Goal: Task Accomplishment & Management: Complete application form

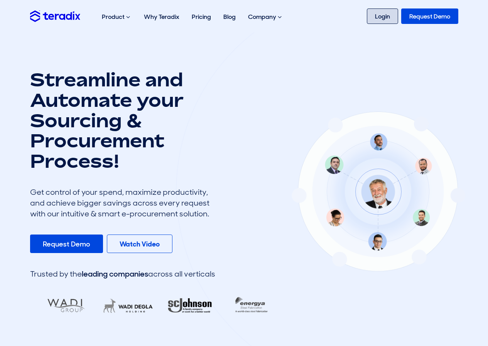
click at [381, 14] on link "Login" at bounding box center [382, 15] width 31 height 15
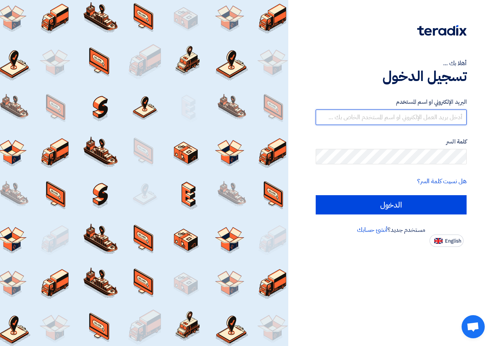
type input "[EMAIL_ADDRESS][DOMAIN_NAME]"
click at [361, 188] on form "البريد الإلكتروني او اسم المستخدم sales1@vtec-eg.com كلمة السر هل نسيت كلمة الس…" at bounding box center [391, 156] width 151 height 117
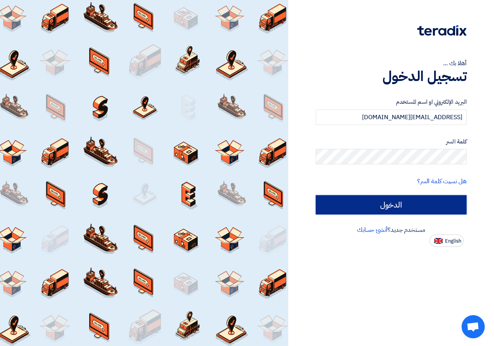
click at [365, 199] on input "الدخول" at bounding box center [391, 204] width 151 height 19
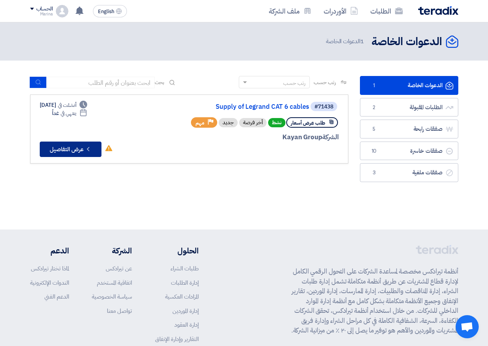
click at [78, 149] on button "Check details عرض التفاصيل" at bounding box center [71, 149] width 62 height 15
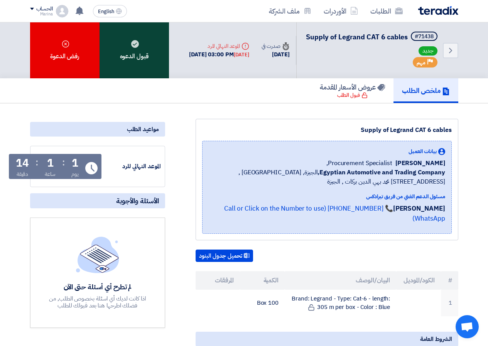
click at [154, 49] on div "قبول الدعوه" at bounding box center [134, 50] width 69 height 56
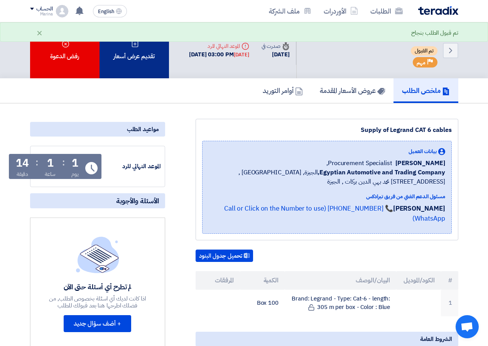
click at [134, 61] on div "تقديم عرض أسعار" at bounding box center [134, 50] width 69 height 56
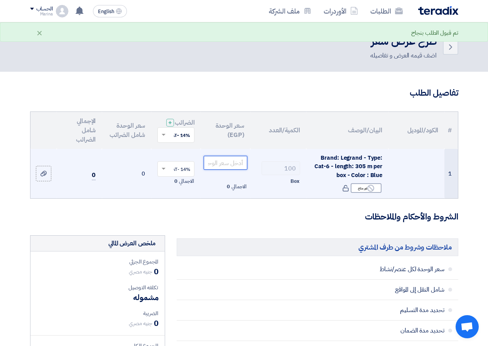
click at [219, 170] on input "number" at bounding box center [225, 163] width 43 height 14
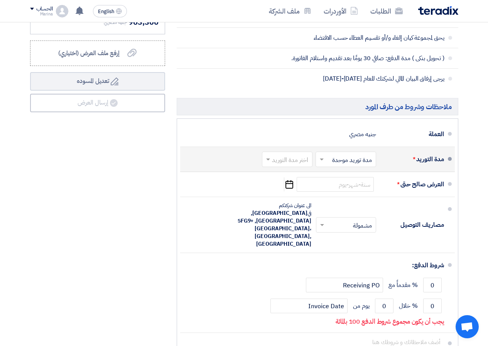
scroll to position [347, 0]
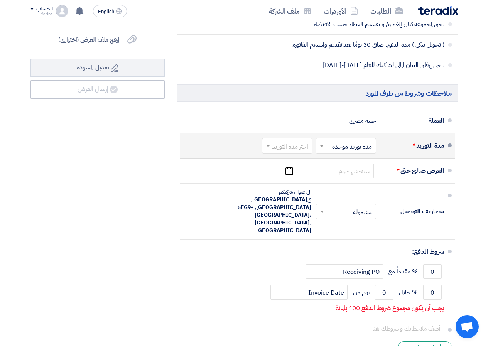
type input "8450"
click at [297, 152] on input "text" at bounding box center [285, 146] width 47 height 11
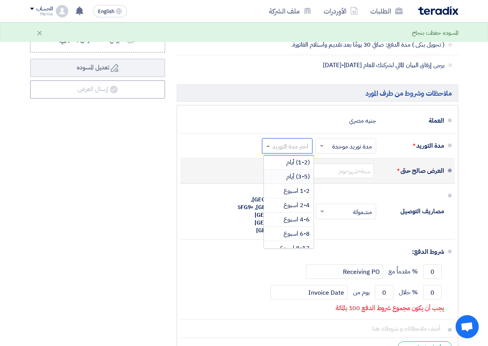
click at [287, 181] on span "(3-5) أيام" at bounding box center [298, 176] width 24 height 9
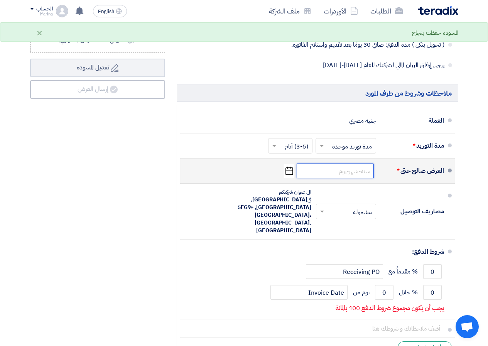
click at [336, 176] on input at bounding box center [335, 171] width 77 height 15
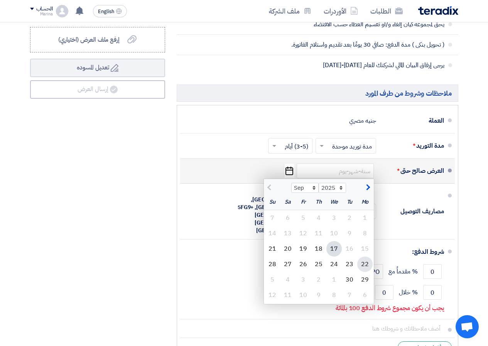
click at [364, 269] on div "22" at bounding box center [364, 264] width 15 height 15
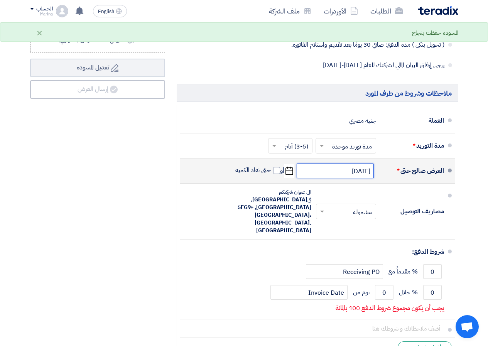
click at [313, 178] on input "9/22/2025" at bounding box center [335, 171] width 77 height 15
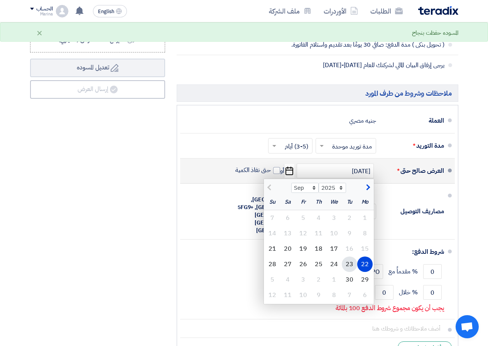
click at [351, 270] on div "23" at bounding box center [349, 264] width 15 height 15
type input "9/23/2025"
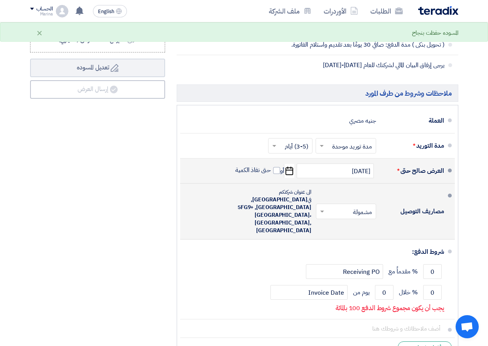
scroll to position [386, 0]
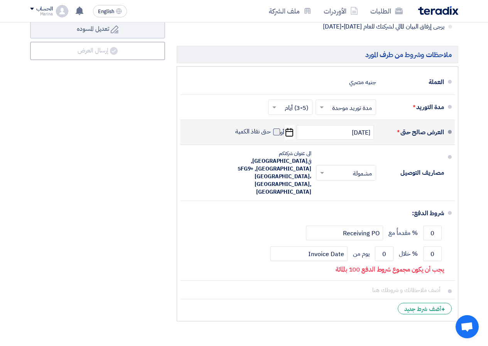
click at [275, 135] on span at bounding box center [276, 131] width 7 height 7
click at [271, 137] on input "حتى نفاذ الكمية" at bounding box center [252, 135] width 37 height 15
checkbox input "true"
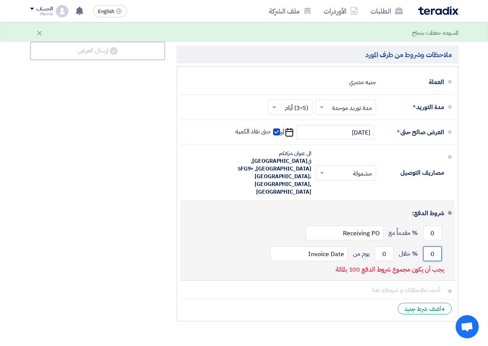
click at [433, 249] on input "0" at bounding box center [432, 254] width 19 height 15
click at [434, 226] on input "0" at bounding box center [432, 233] width 19 height 15
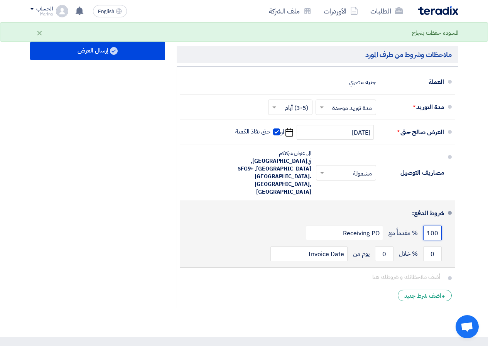
click at [428, 226] on input "100" at bounding box center [432, 233] width 19 height 15
type input "0"
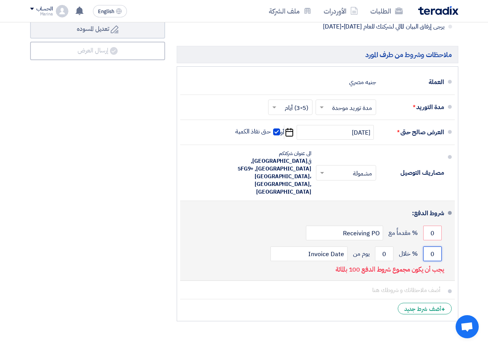
click at [424, 247] on input "0" at bounding box center [432, 254] width 19 height 15
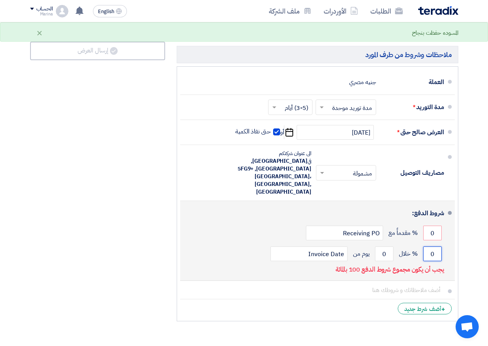
click at [434, 248] on input "0" at bounding box center [432, 254] width 19 height 15
click at [434, 247] on input "0" at bounding box center [432, 254] width 19 height 15
type input "100"
click at [389, 247] on input "0" at bounding box center [384, 254] width 19 height 15
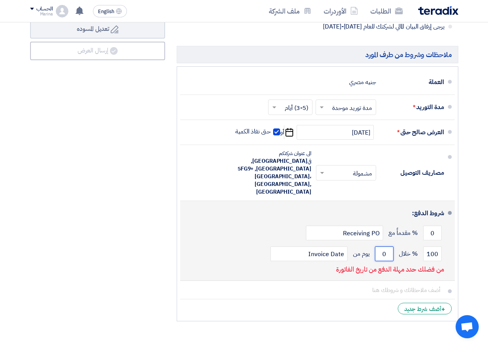
drag, startPoint x: 384, startPoint y: 244, endPoint x: 378, endPoint y: 246, distance: 6.8
click at [378, 247] on input "0" at bounding box center [384, 254] width 19 height 15
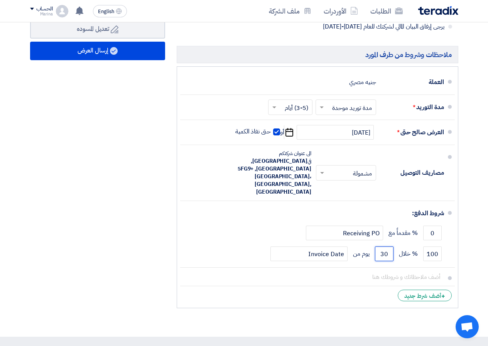
type input "30"
click at [312, 286] on li "+ أضف شرط جديد" at bounding box center [317, 295] width 275 height 19
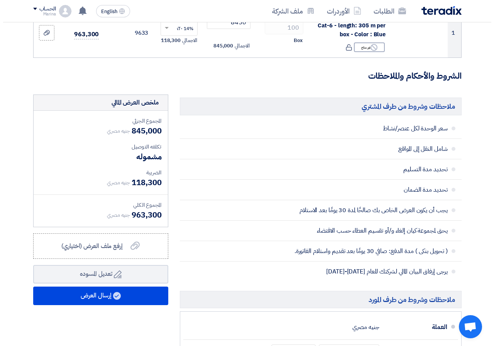
scroll to position [154, 0]
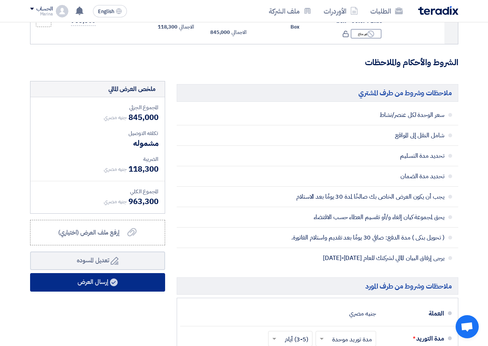
click at [111, 286] on use at bounding box center [114, 283] width 8 height 8
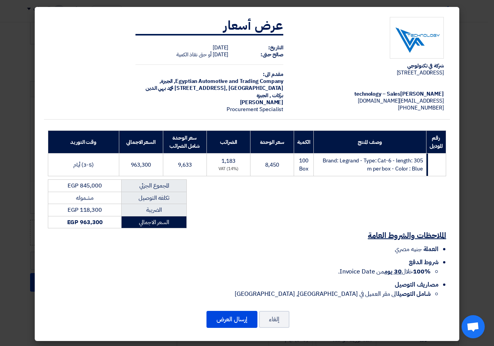
scroll to position [0, 0]
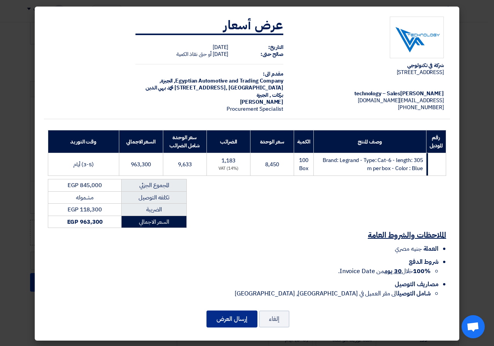
click at [244, 318] on button "إرسال العرض" at bounding box center [231, 319] width 51 height 17
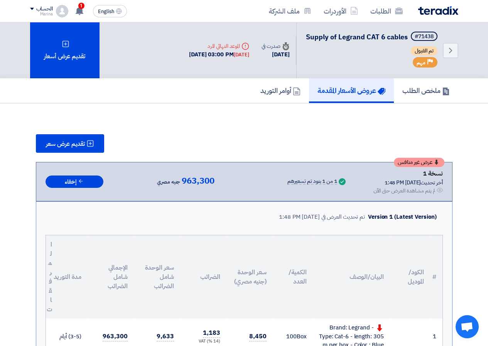
click at [348, 95] on h5 "عروض الأسعار المقدمة" at bounding box center [352, 90] width 68 height 9
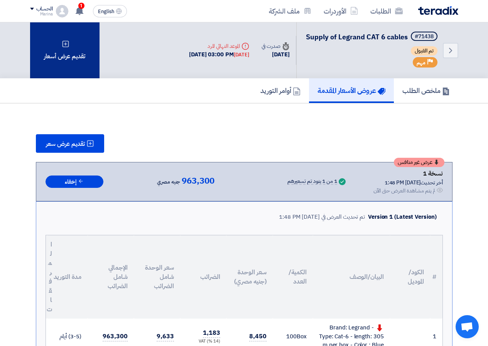
click at [66, 62] on div "تقديم عرض أسعار" at bounding box center [64, 50] width 69 height 56
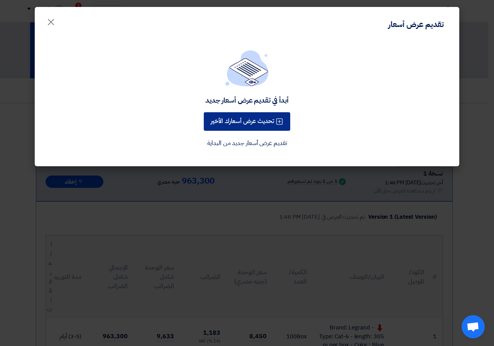
click at [267, 119] on button "تحديث عرض أسعارك الأخير" at bounding box center [247, 121] width 86 height 19
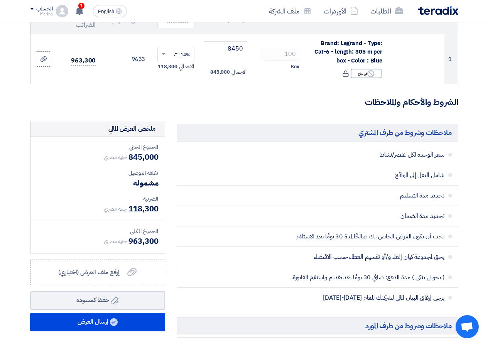
scroll to position [116, 0]
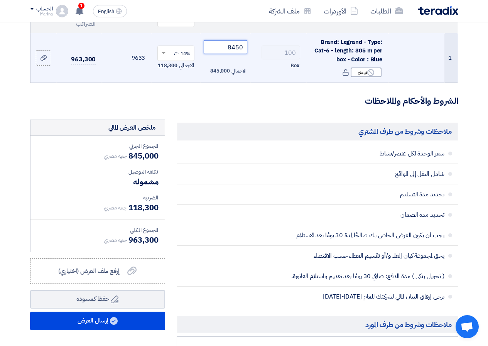
click at [216, 54] on input "8450" at bounding box center [225, 47] width 43 height 14
type input "8"
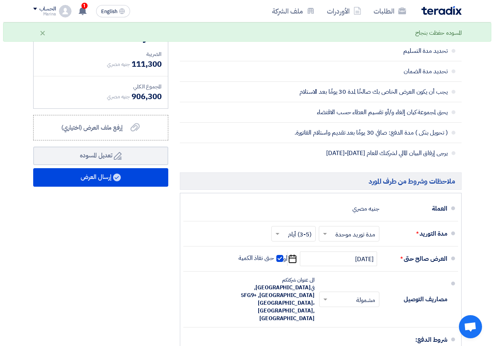
scroll to position [309, 0]
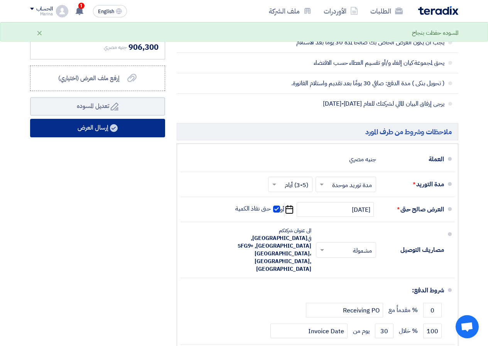
type input "7950"
click at [108, 135] on button "إرسال العرض" at bounding box center [97, 128] width 135 height 19
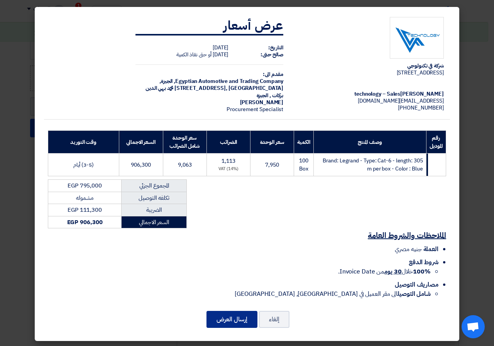
click at [245, 321] on button "إرسال العرض" at bounding box center [231, 319] width 51 height 17
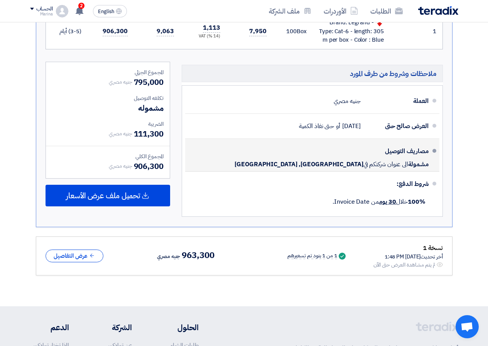
scroll to position [309, 0]
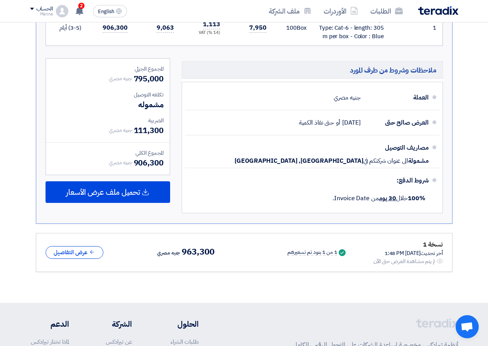
click at [113, 233] on div "عرض غير منافس نسخة 2 أخر تحديث 17 Sep 2025, 1:49 PM Offer is Seen لم يتم مشاهدة…" at bounding box center [244, 62] width 417 height 419
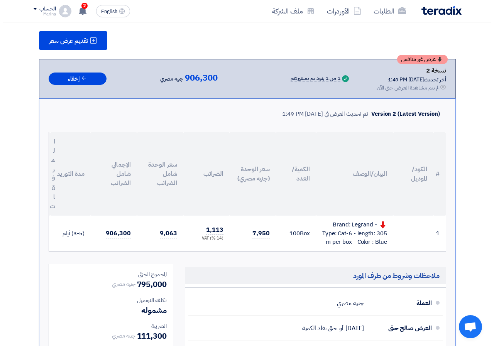
scroll to position [77, 0]
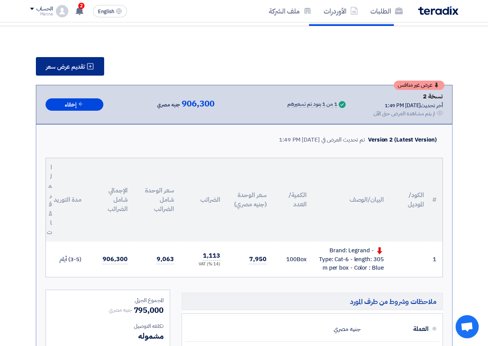
click at [66, 70] on span "تقديم عرض سعر" at bounding box center [65, 67] width 39 height 6
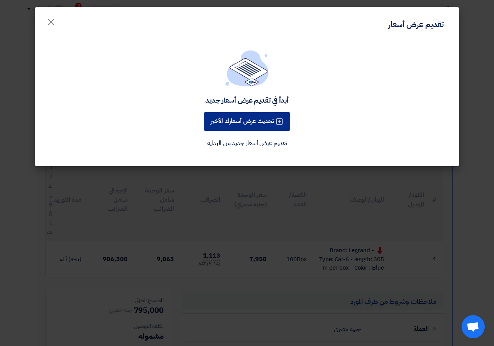
click at [250, 123] on button "تحديث عرض أسعارك الأخير" at bounding box center [247, 121] width 86 height 19
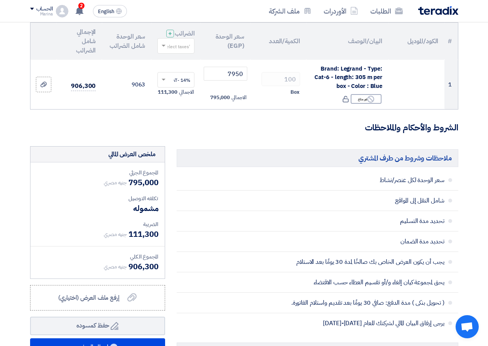
scroll to position [22, 0]
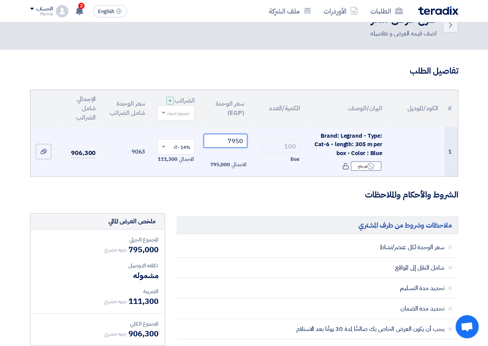
drag, startPoint x: 233, startPoint y: 146, endPoint x: 250, endPoint y: 148, distance: 17.4
click at [250, 148] on tr "1 Brand: Legrand - Type: Cat-6 - length: 305 m per box - Color : Blue Reject غي…" at bounding box center [244, 152] width 428 height 50
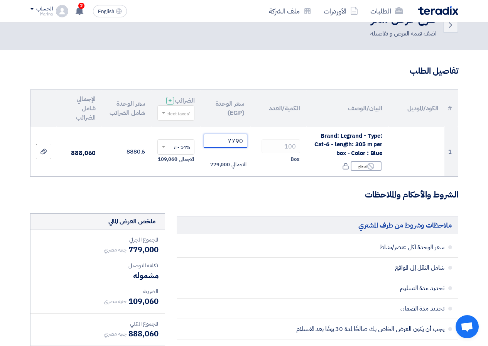
type input "7790"
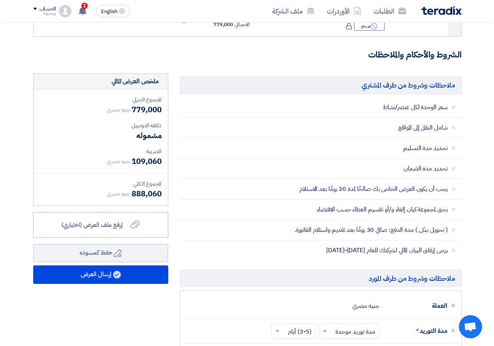
scroll to position [253, 0]
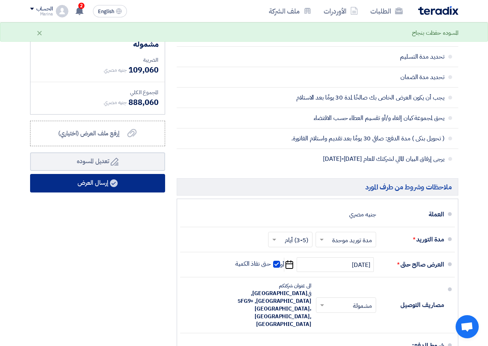
click at [106, 192] on button "إرسال العرض" at bounding box center [97, 183] width 135 height 19
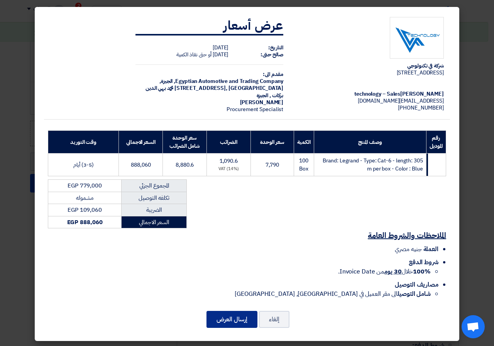
click at [235, 313] on button "إرسال العرض" at bounding box center [231, 319] width 51 height 17
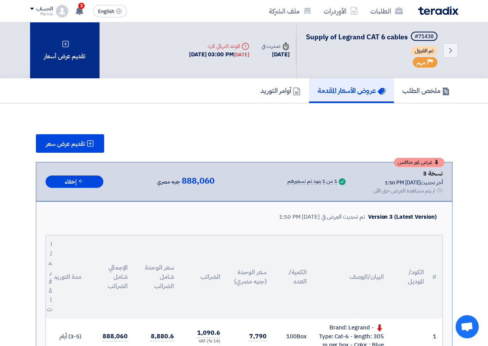
click at [58, 25] on div "تقديم عرض أسعار" at bounding box center [64, 50] width 69 height 56
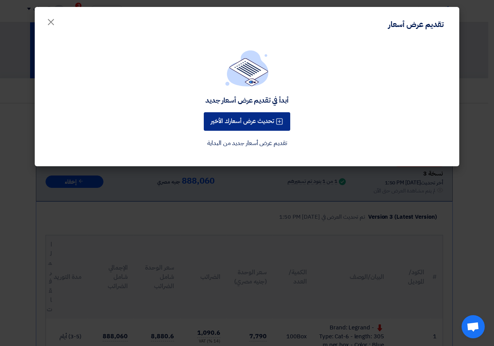
click at [260, 123] on button "تحديث عرض أسعارك الأخير" at bounding box center [247, 121] width 86 height 19
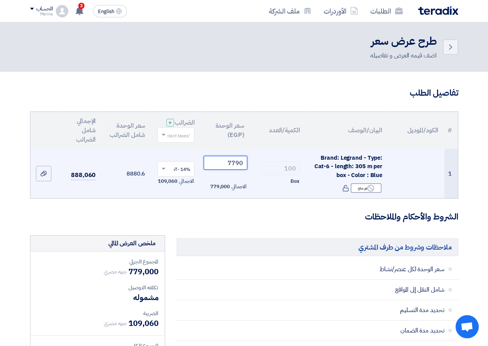
click at [235, 169] on input "7790" at bounding box center [225, 163] width 43 height 14
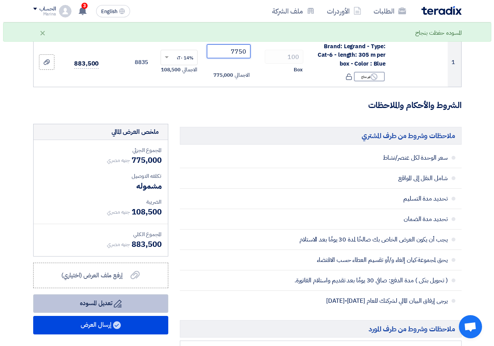
scroll to position [232, 0]
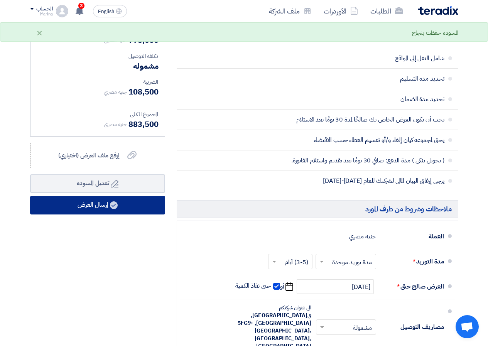
type input "7750"
click at [114, 209] on use at bounding box center [114, 205] width 8 height 8
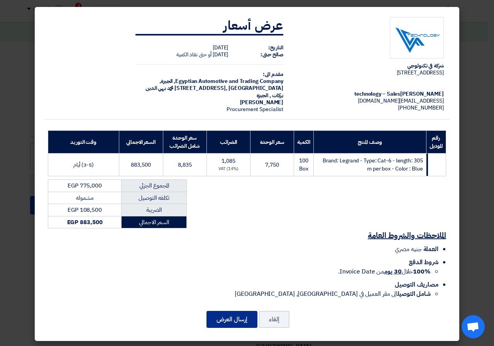
click at [235, 322] on button "إرسال العرض" at bounding box center [231, 319] width 51 height 17
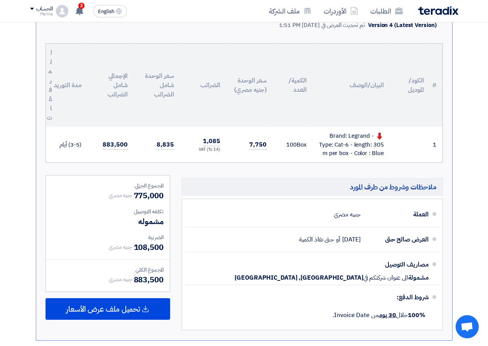
scroll to position [193, 0]
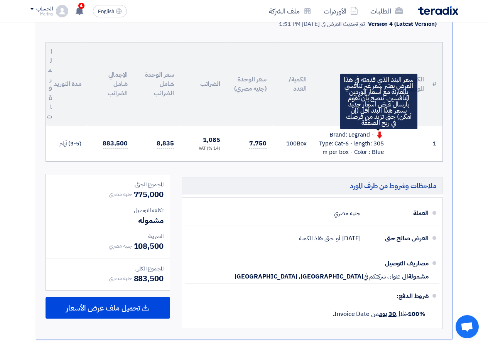
click at [379, 139] on use at bounding box center [379, 135] width 5 height 7
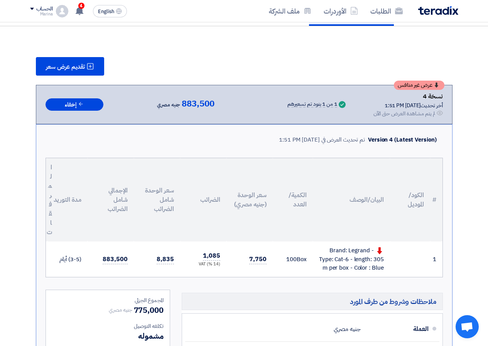
scroll to position [0, 0]
